Goal: Task Accomplishment & Management: Use online tool/utility

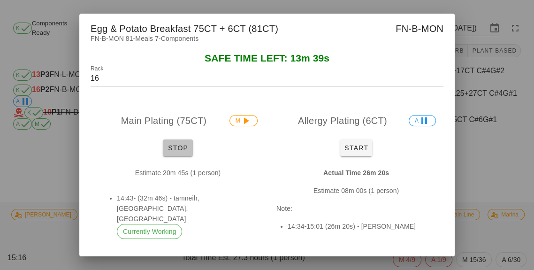
click at [180, 152] on span "Stop" at bounding box center [178, 148] width 23 height 8
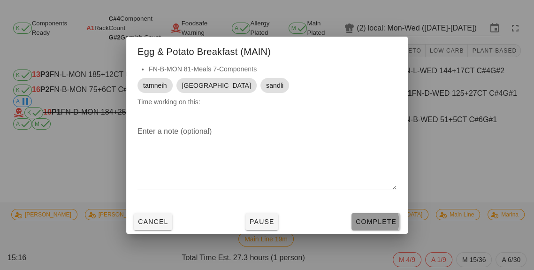
click at [380, 225] on span "Complete" at bounding box center [375, 222] width 41 height 8
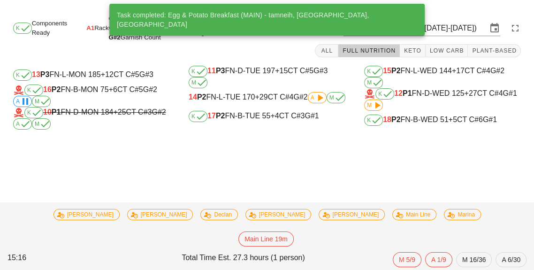
click at [419, 124] on div "K 18 P2 FN-B-WED 51 +5 CT C#6 G#1" at bounding box center [442, 119] width 157 height 11
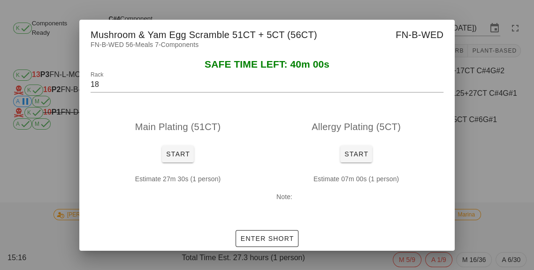
click at [497, 174] on div at bounding box center [267, 135] width 534 height 270
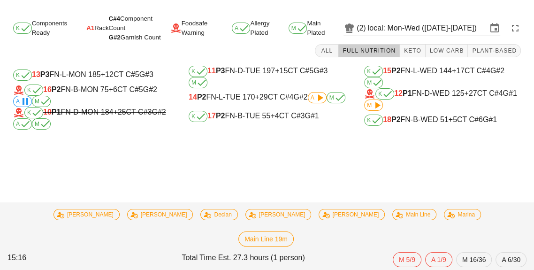
click at [255, 122] on div "K 17 P2 FN-B-TUE 55 +4 CT C#3 G#1" at bounding box center [267, 116] width 157 height 11
type input "17"
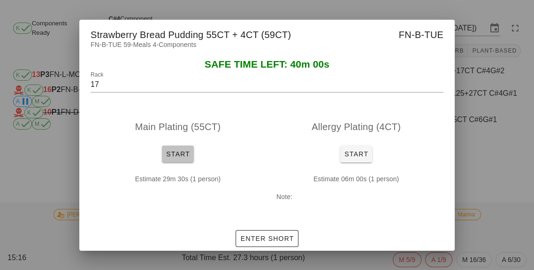
click at [171, 158] on span "Start" at bounding box center [178, 154] width 24 height 8
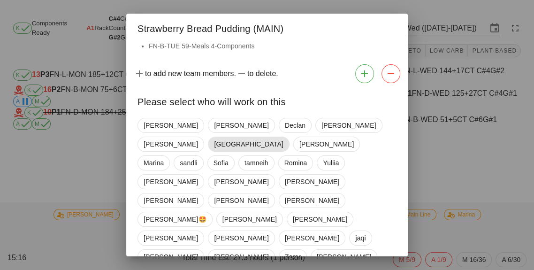
click at [283, 137] on span "[GEOGRAPHIC_DATA]" at bounding box center [248, 144] width 69 height 14
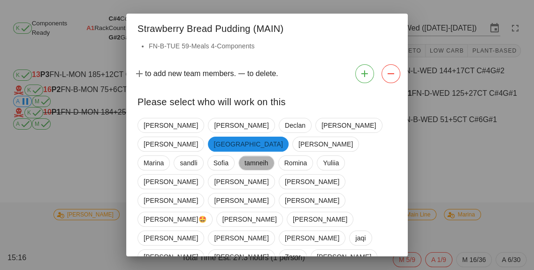
click at [250, 156] on span "tamneih" at bounding box center [256, 163] width 24 height 14
